Goal: Task Accomplishment & Management: Manage account settings

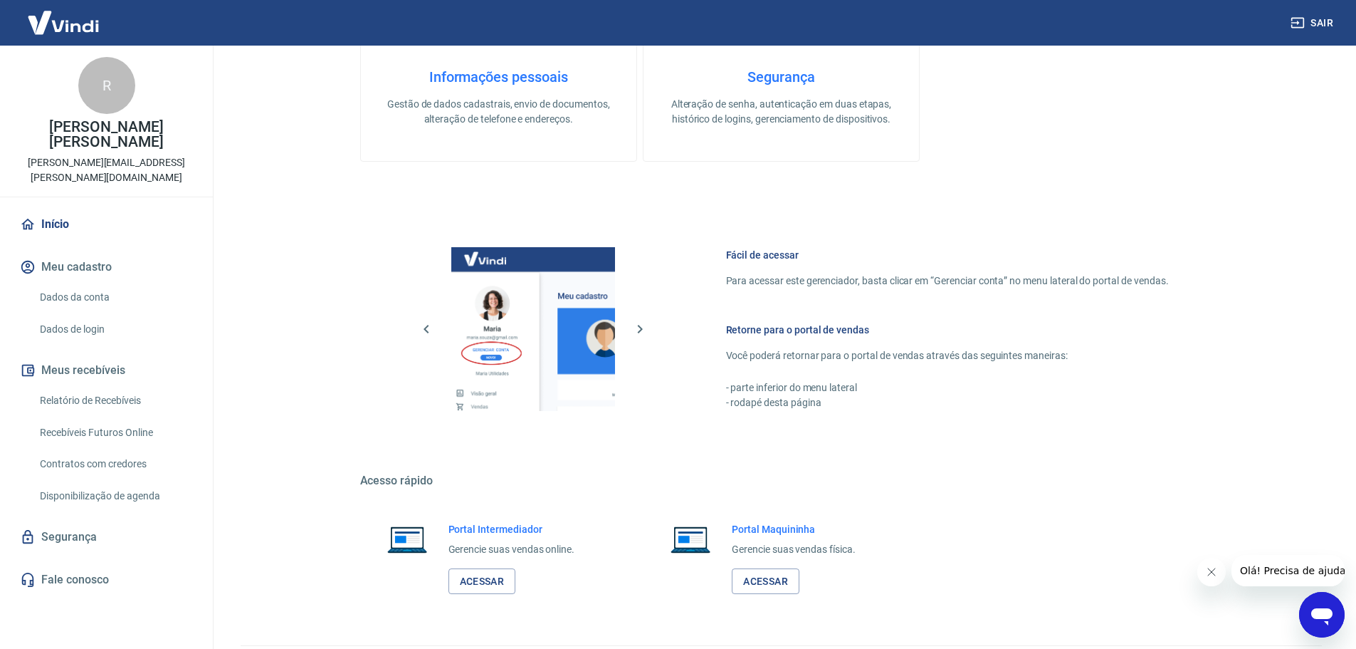
scroll to position [570, 0]
click at [498, 582] on link "Acessar" at bounding box center [483, 580] width 68 height 26
